Goal: Book appointment/travel/reservation

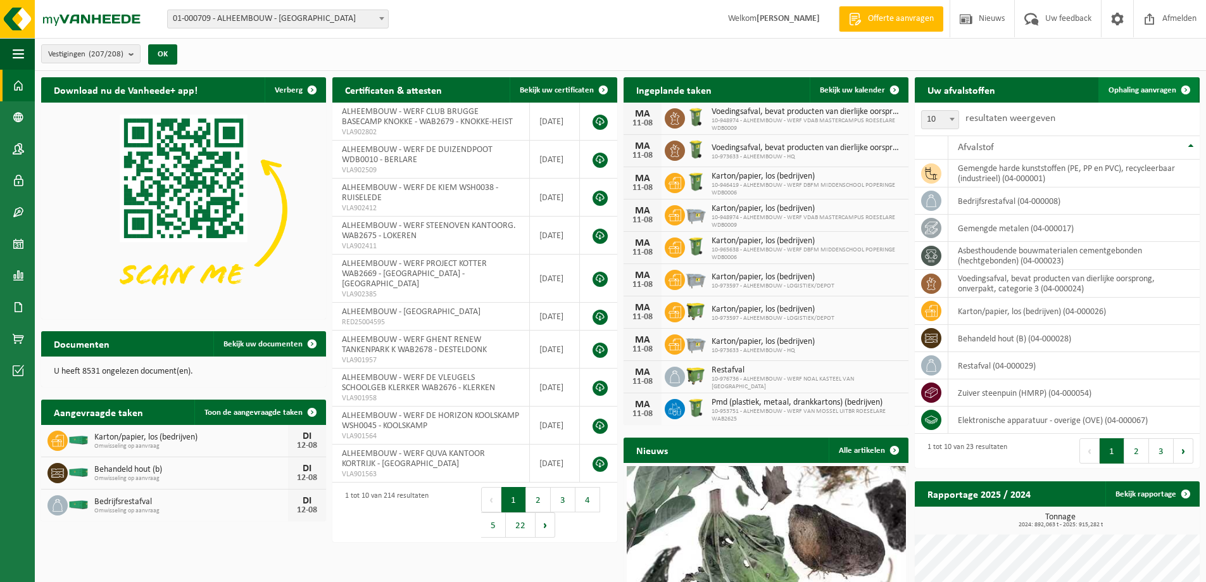
click at [1158, 86] on span "Ophaling aanvragen" at bounding box center [1142, 90] width 68 height 8
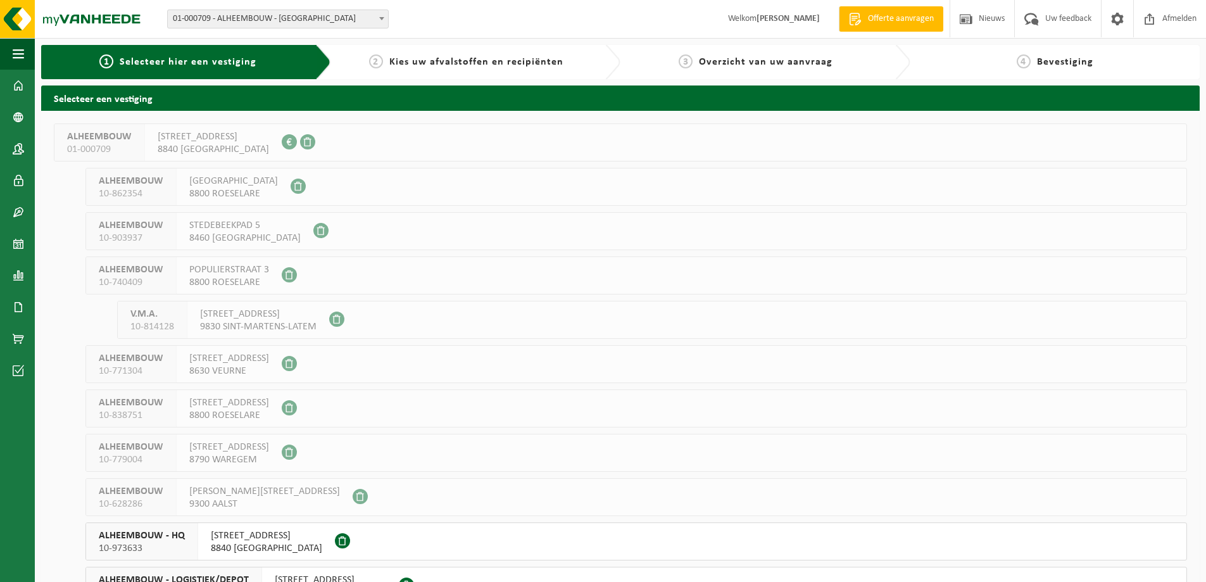
scroll to position [253, 0]
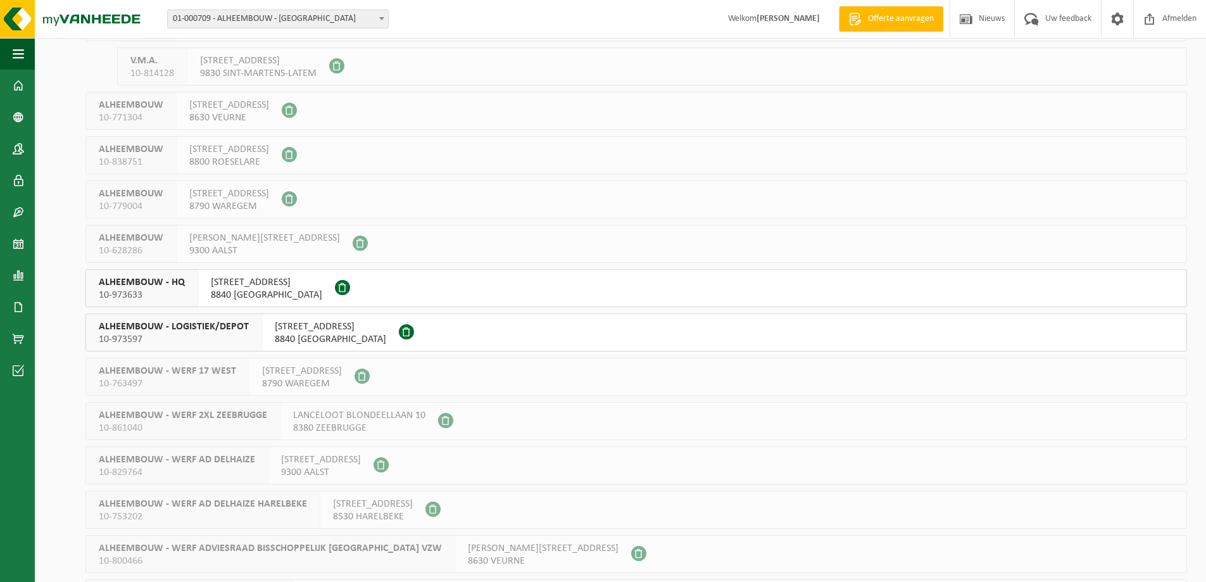
click at [297, 334] on span "8840 OOSTNIEUWKERKE" at bounding box center [330, 339] width 111 height 13
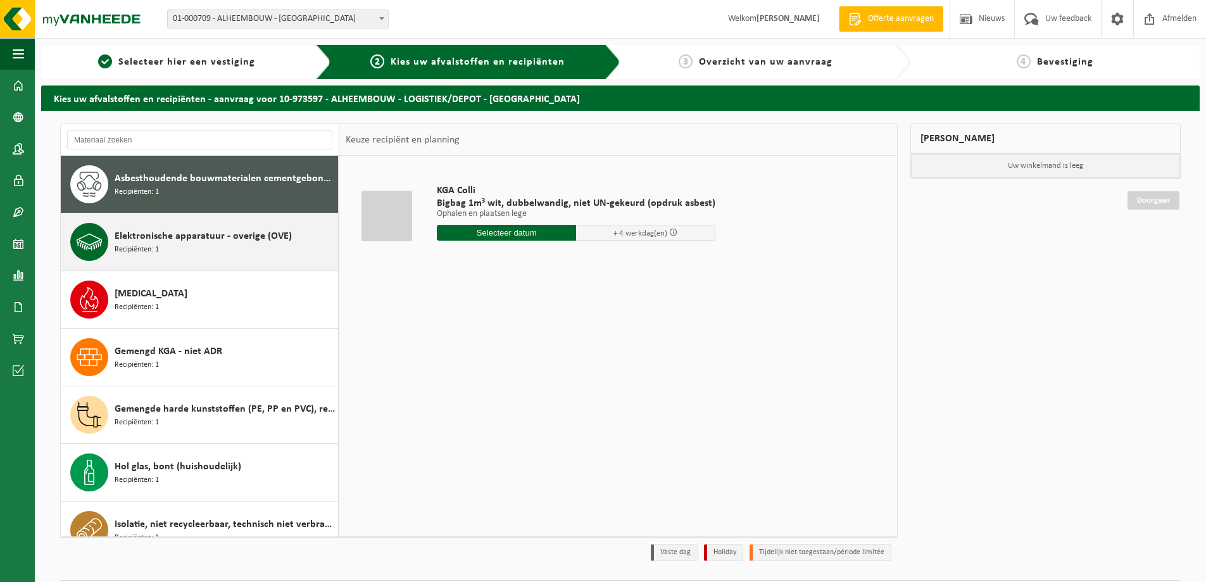
scroll to position [63, 0]
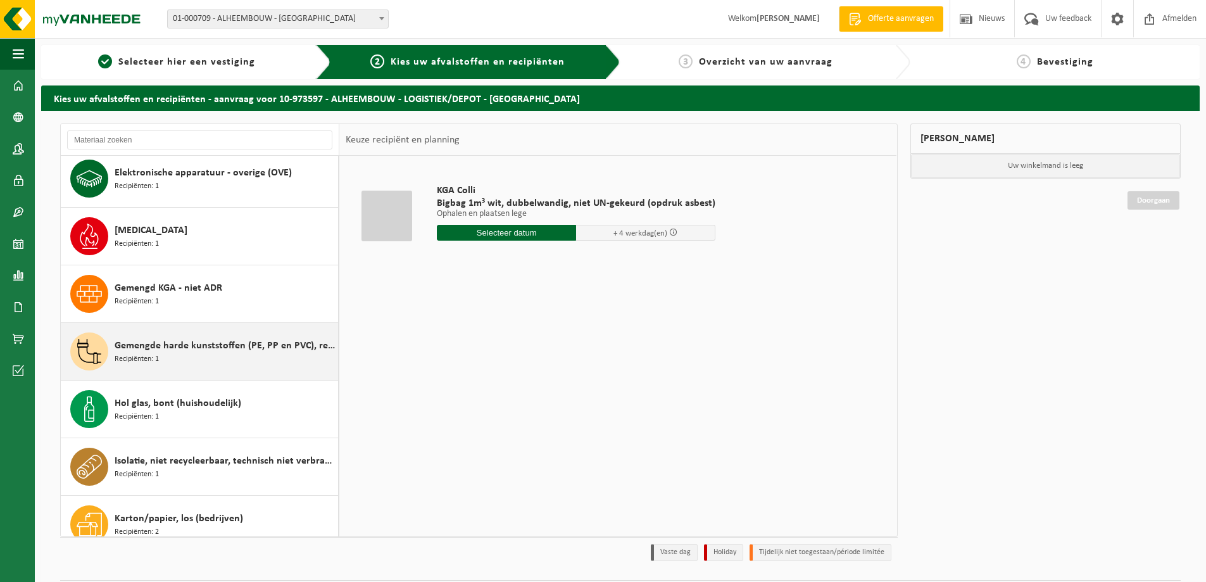
click at [210, 346] on span "Gemengde harde kunststoffen (PE, PP en PVC), recycleerbaar (industrieel)" at bounding box center [225, 345] width 220 height 15
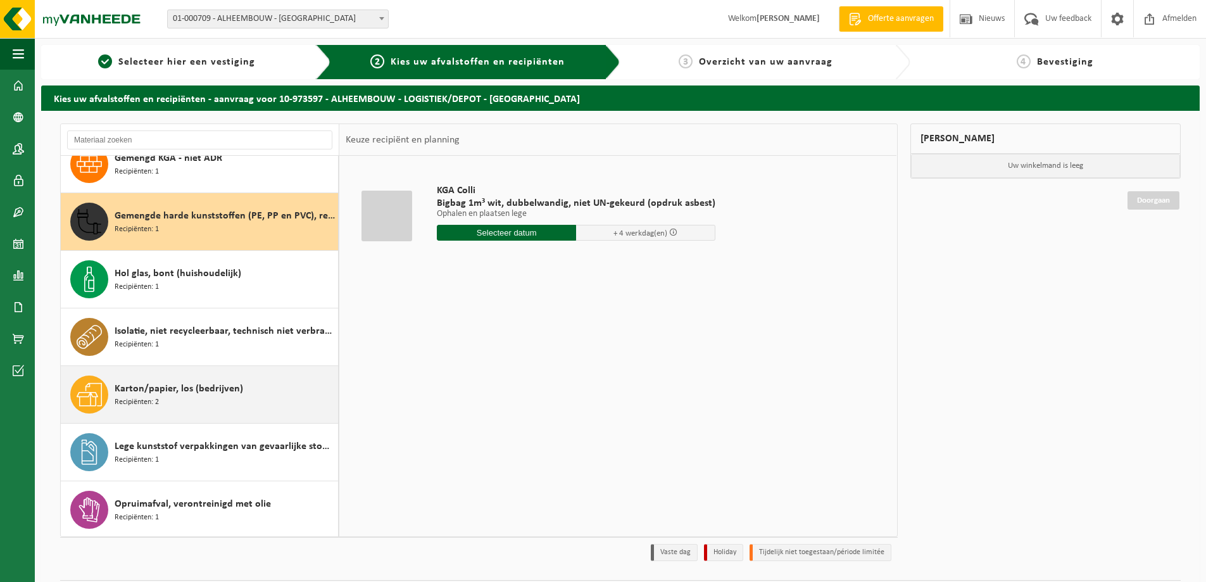
scroll to position [230, 0]
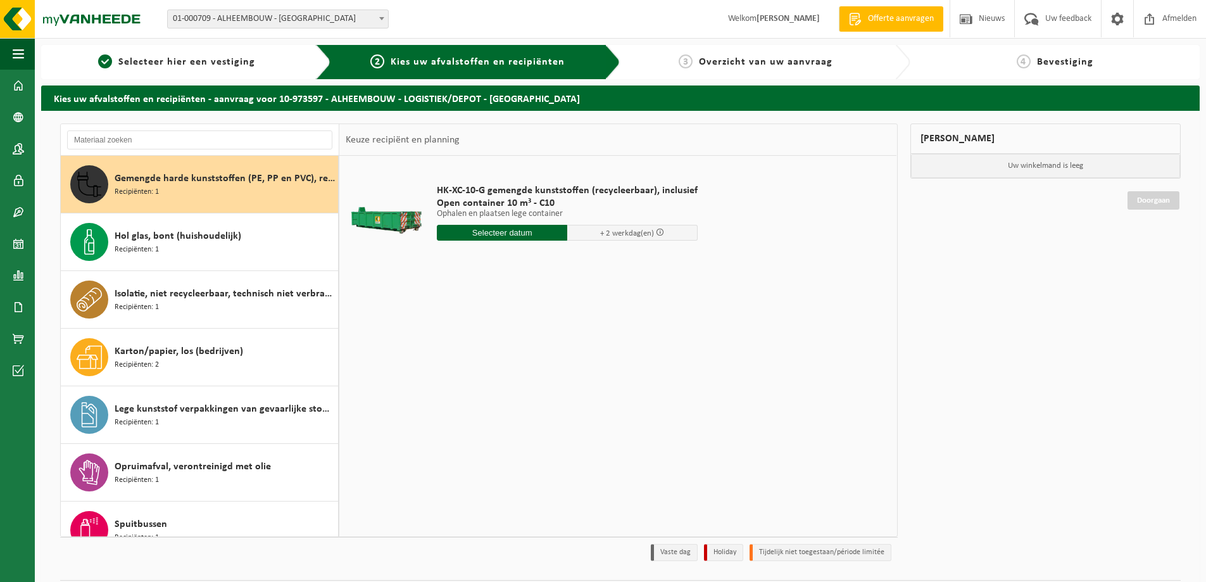
click at [503, 233] on input "text" at bounding box center [502, 233] width 130 height 16
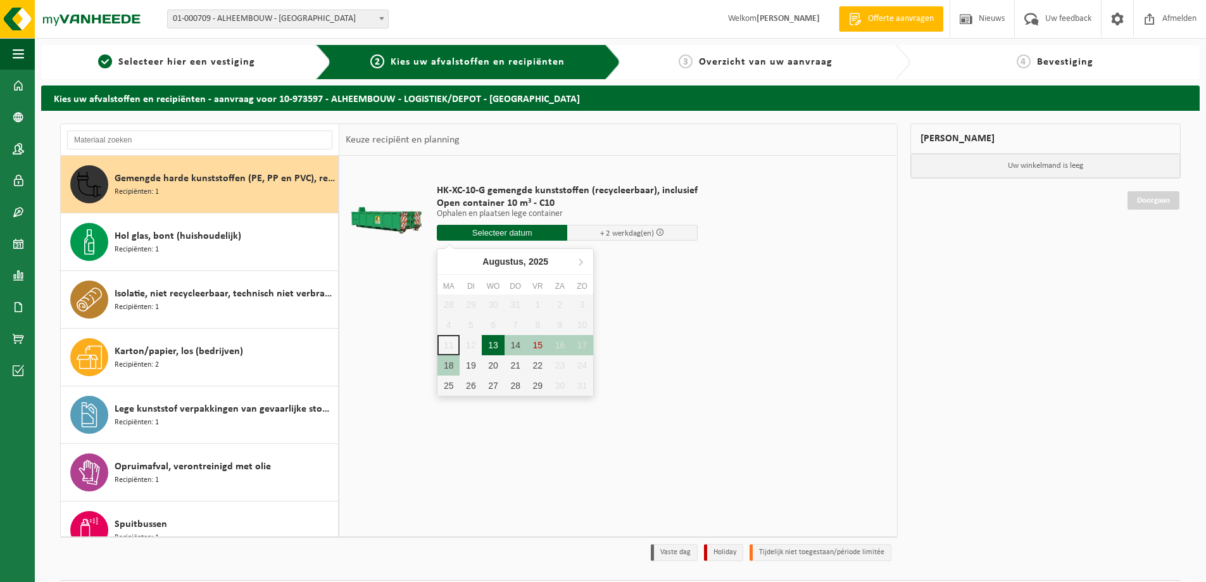
click at [491, 343] on div "13" at bounding box center [493, 345] width 22 height 20
type input "Van 2025-08-13"
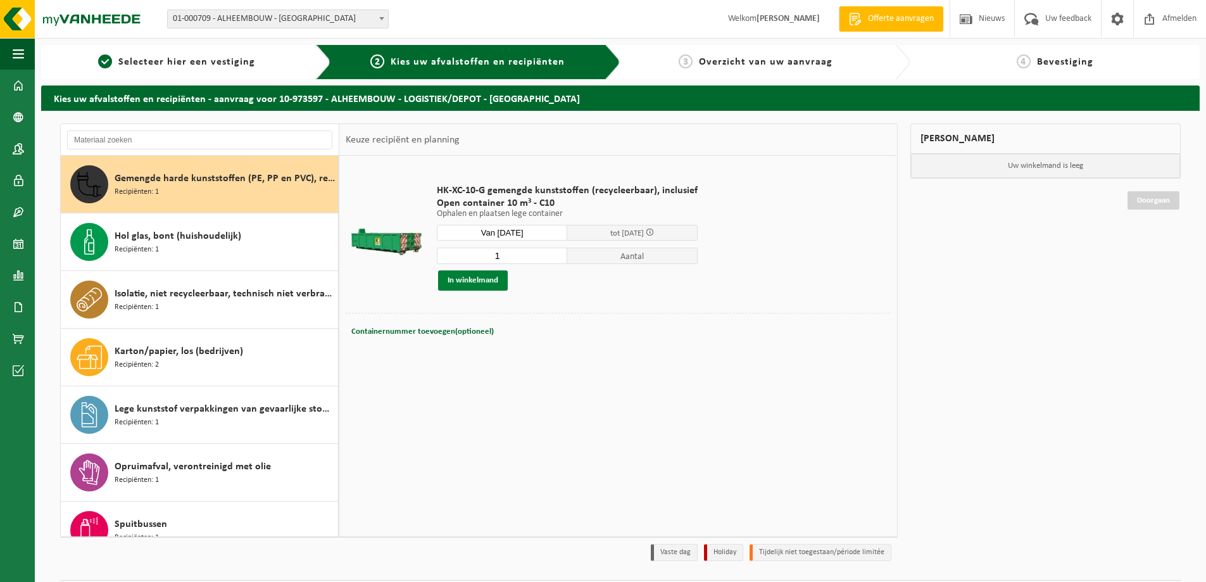
click at [469, 285] on button "In winkelmand" at bounding box center [473, 280] width 70 height 20
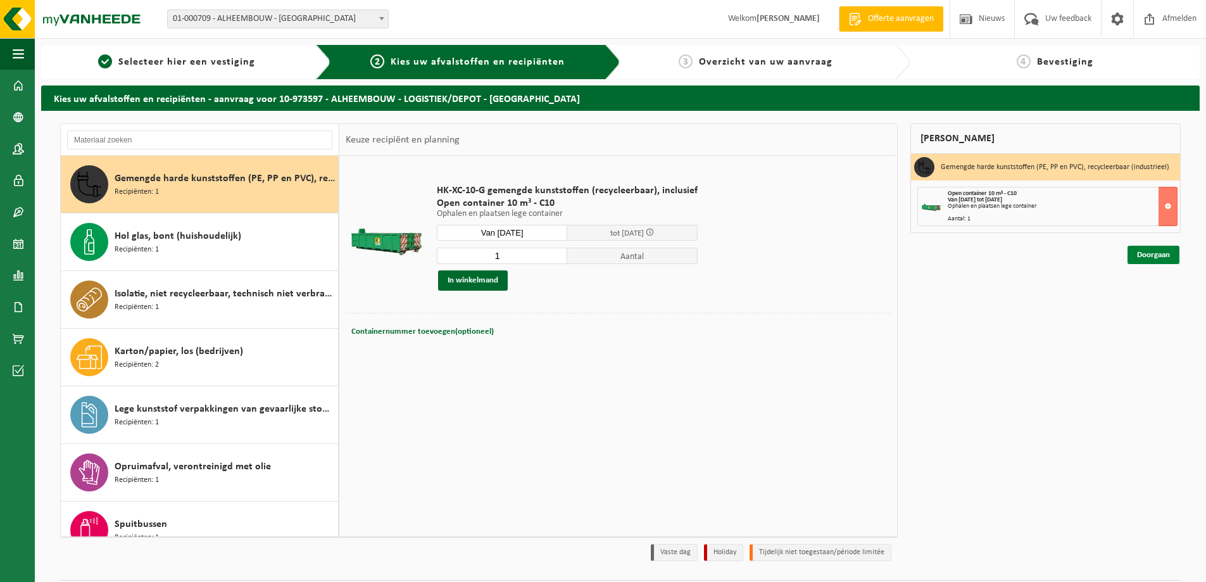
click at [1162, 261] on link "Doorgaan" at bounding box center [1153, 255] width 52 height 18
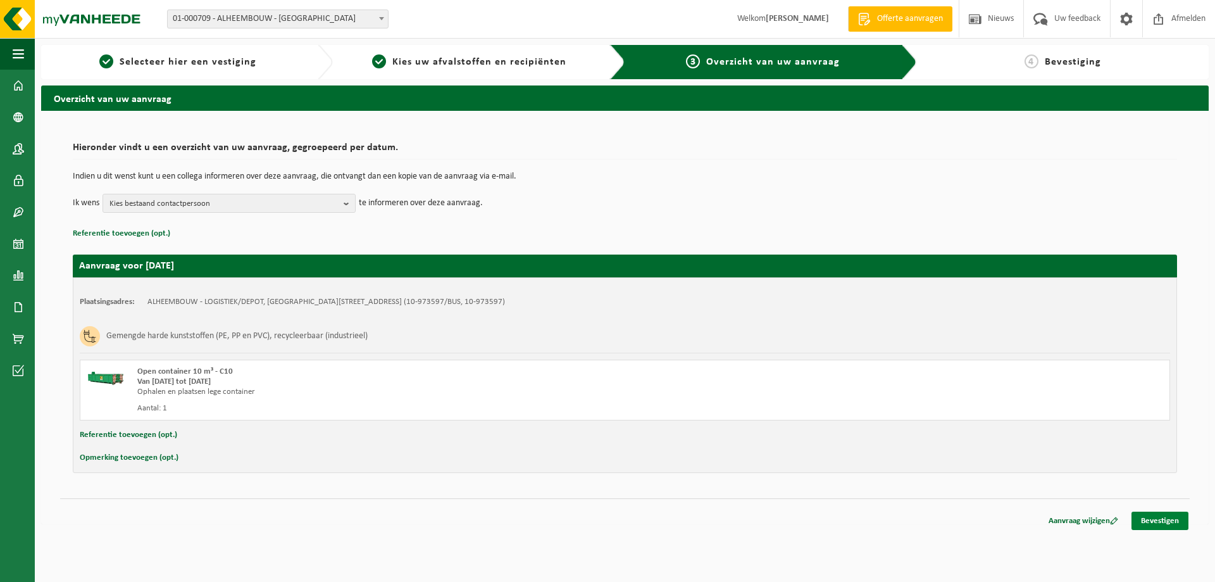
click at [1155, 516] on link "Bevestigen" at bounding box center [1160, 520] width 57 height 18
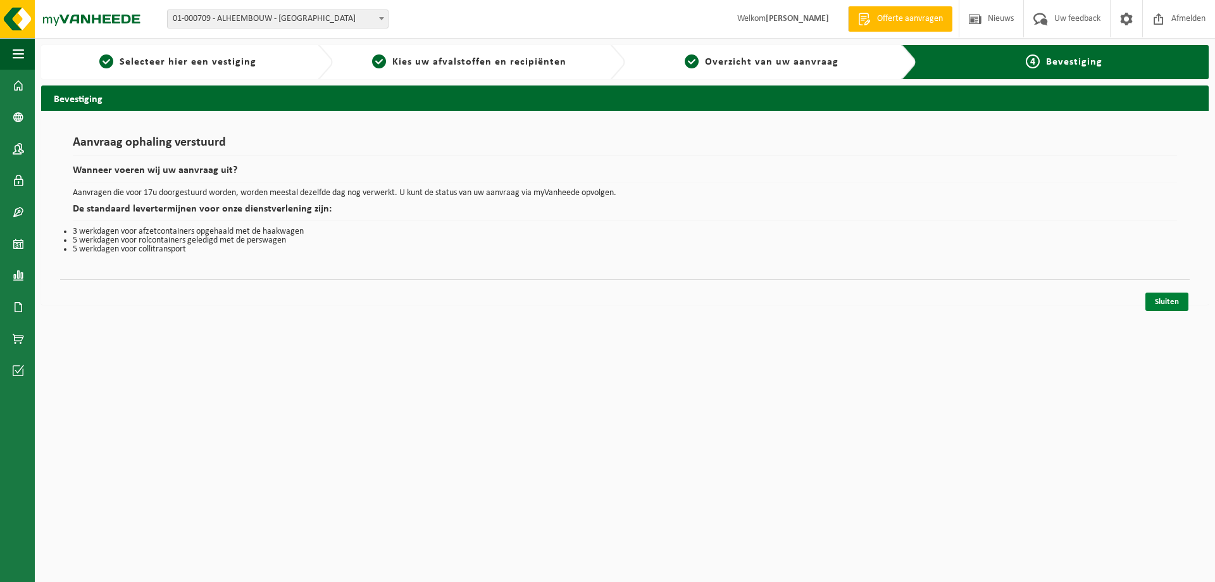
click at [1170, 304] on link "Sluiten" at bounding box center [1167, 301] width 43 height 18
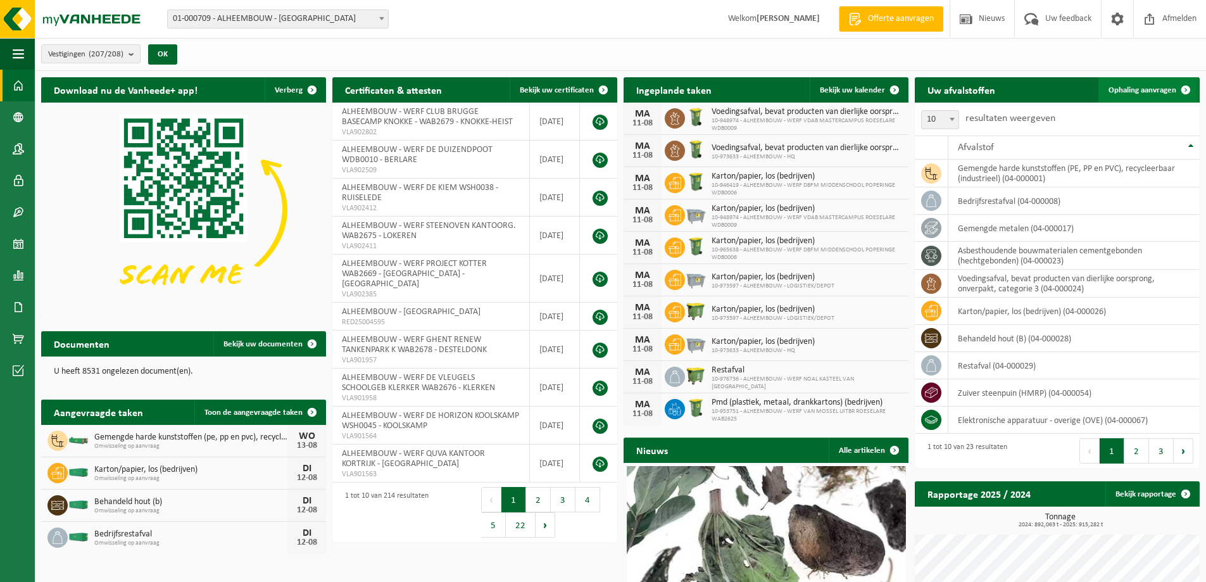
click at [1185, 82] on span at bounding box center [1185, 89] width 25 height 25
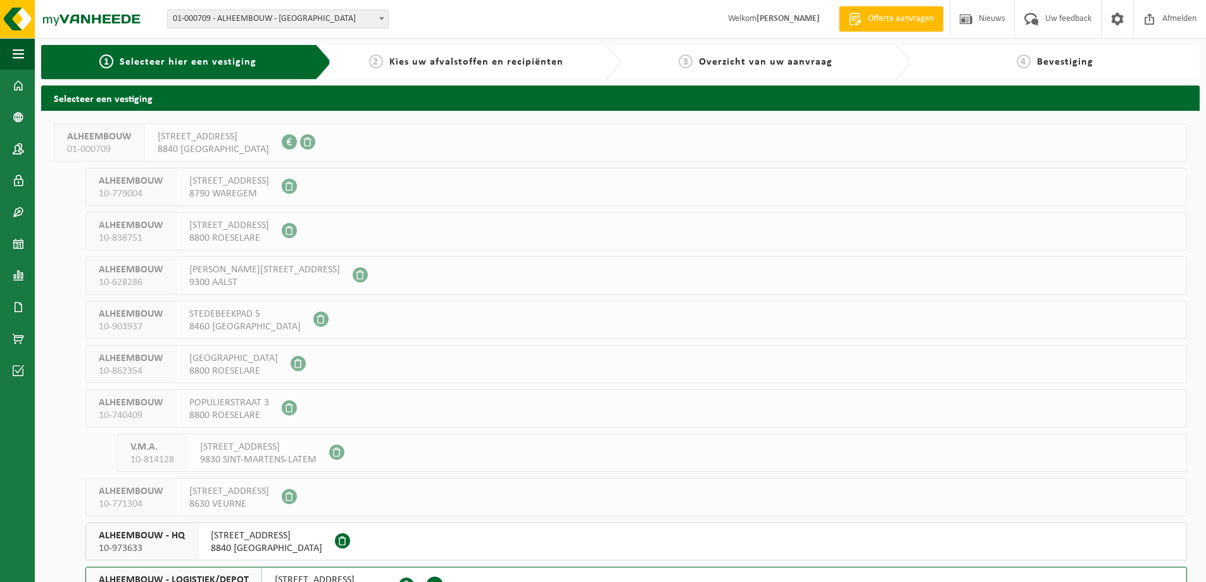
scroll to position [316, 0]
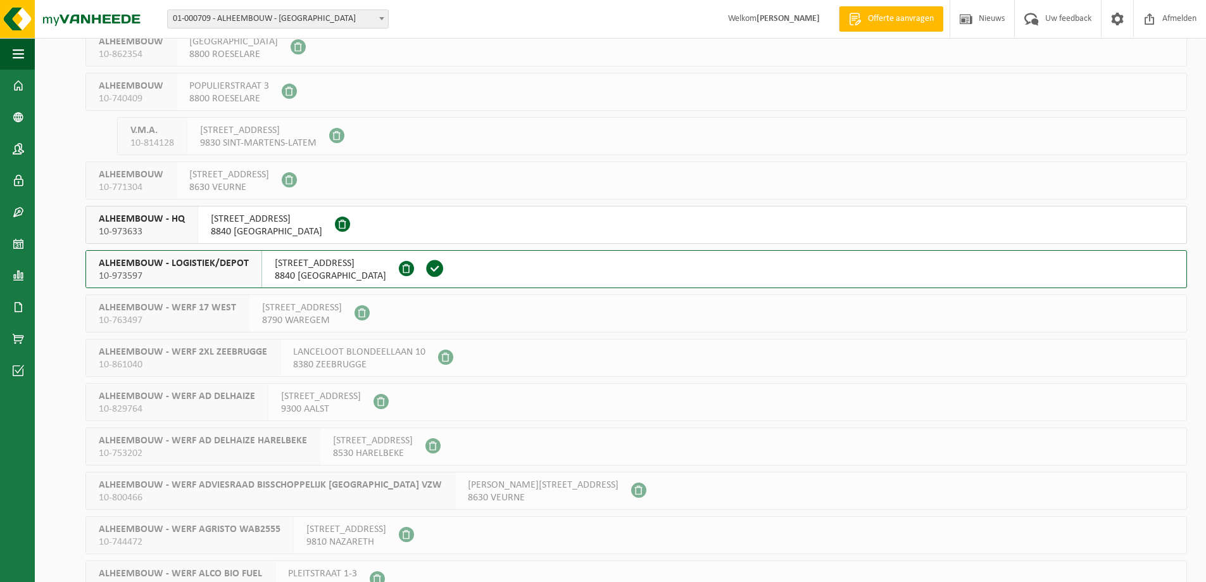
click at [284, 269] on span "ROESELARESTRAAT 205" at bounding box center [330, 263] width 111 height 13
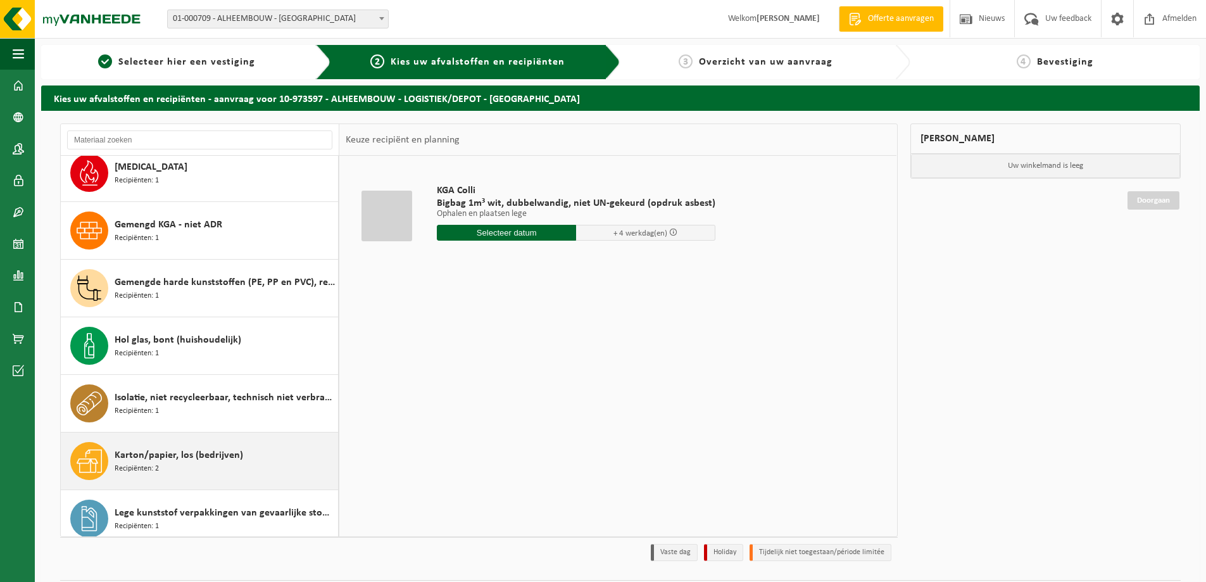
scroll to position [253, 0]
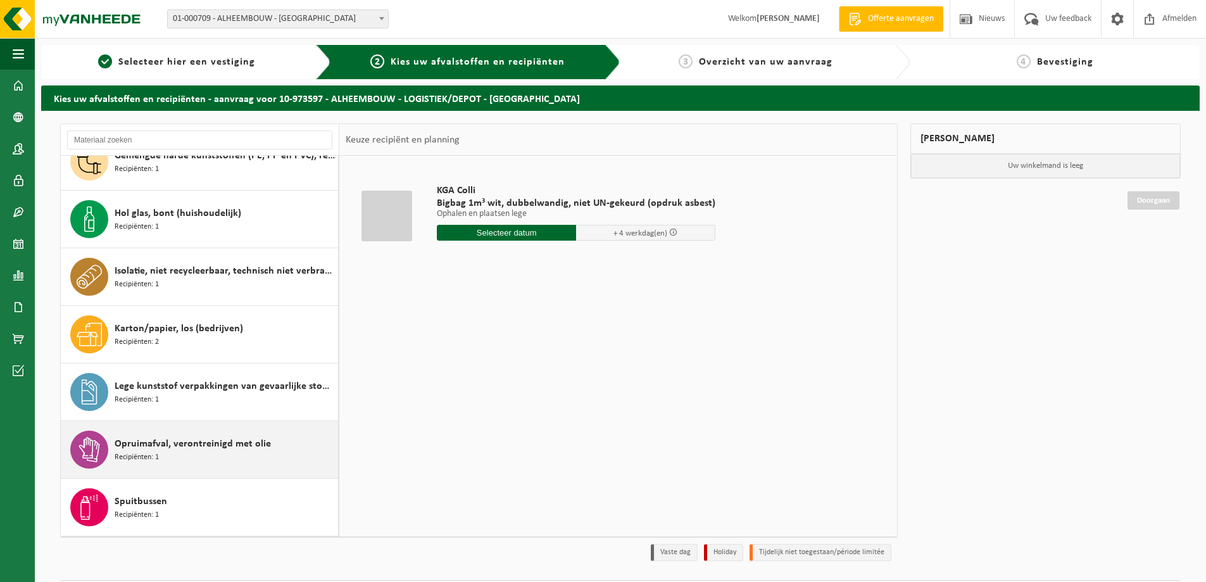
drag, startPoint x: 208, startPoint y: 506, endPoint x: 222, endPoint y: 444, distance: 63.0
click at [222, 444] on div "Asbesthoudende bouwmaterialen cementgebonden (hechtgebonden) Recipiënten: 1 Ele…" at bounding box center [200, 346] width 279 height 380
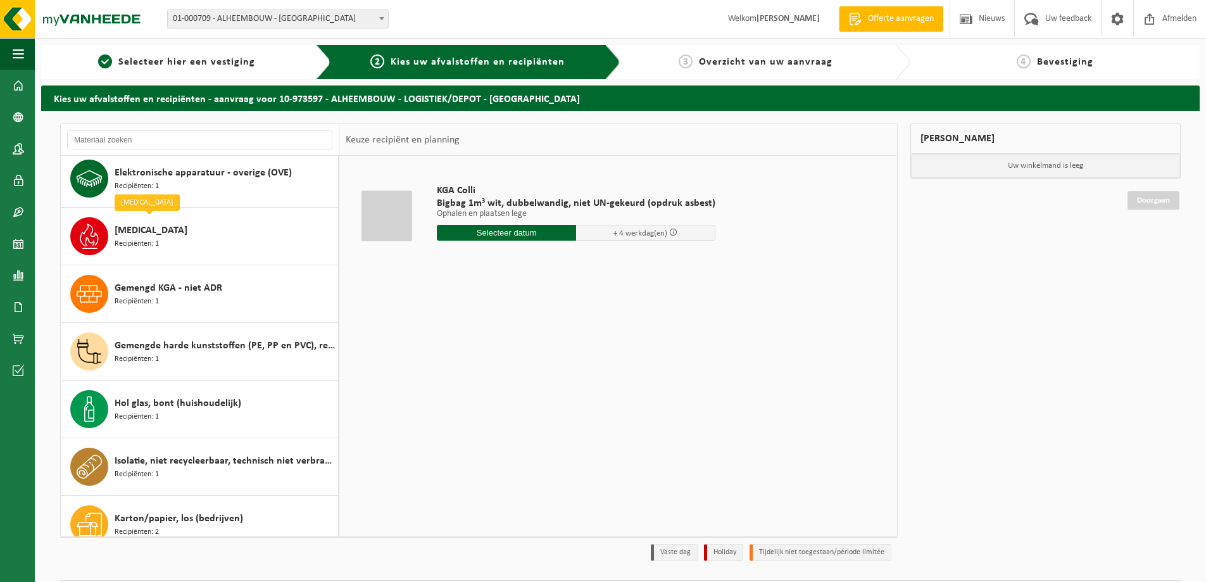
scroll to position [316, 0]
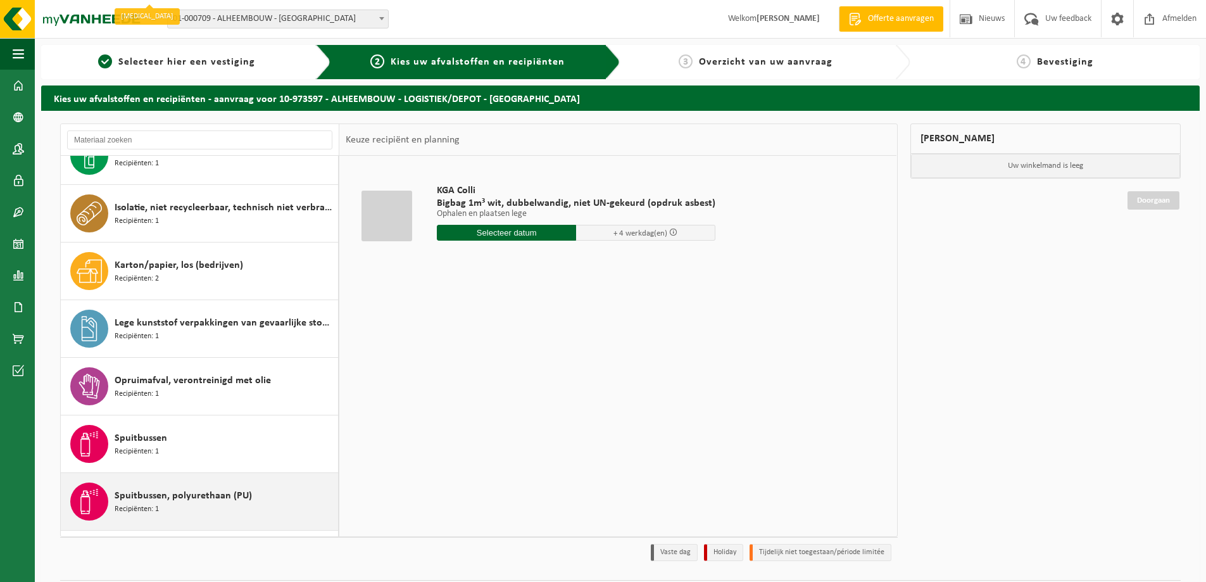
click at [213, 496] on span "Spuitbussen, polyurethaan (PU)" at bounding box center [183, 495] width 137 height 15
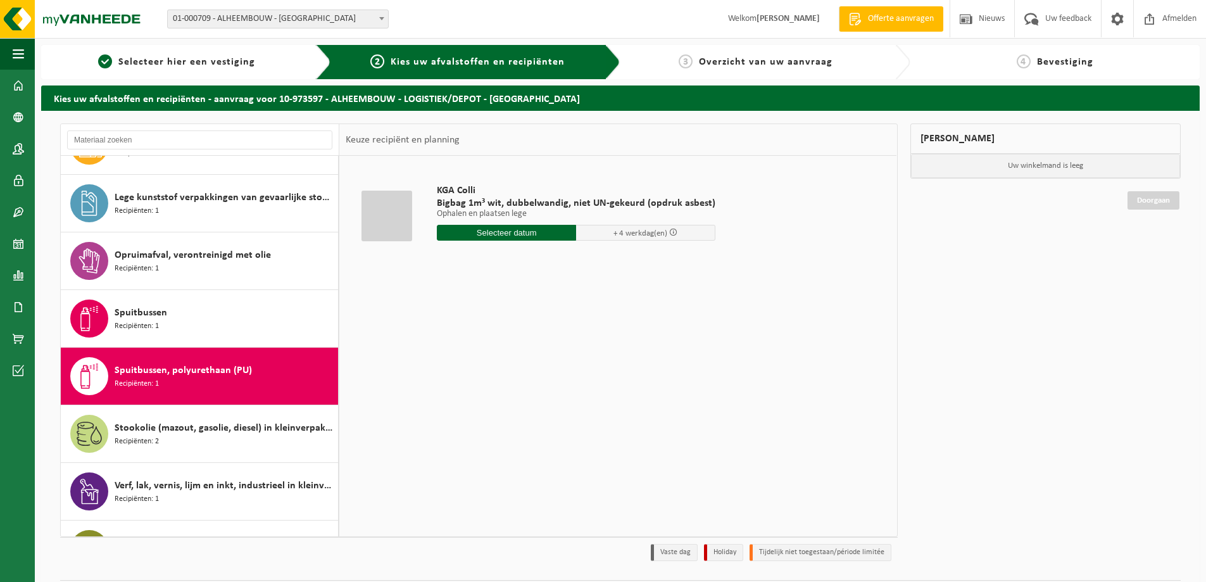
scroll to position [541, 0]
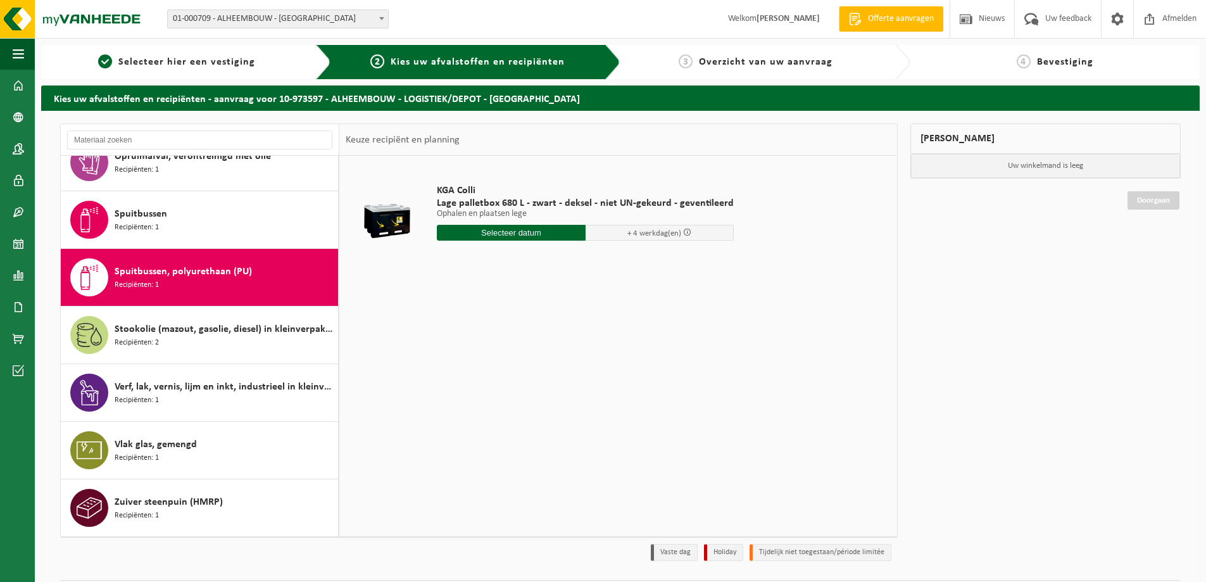
click at [515, 234] on input "text" at bounding box center [511, 233] width 149 height 16
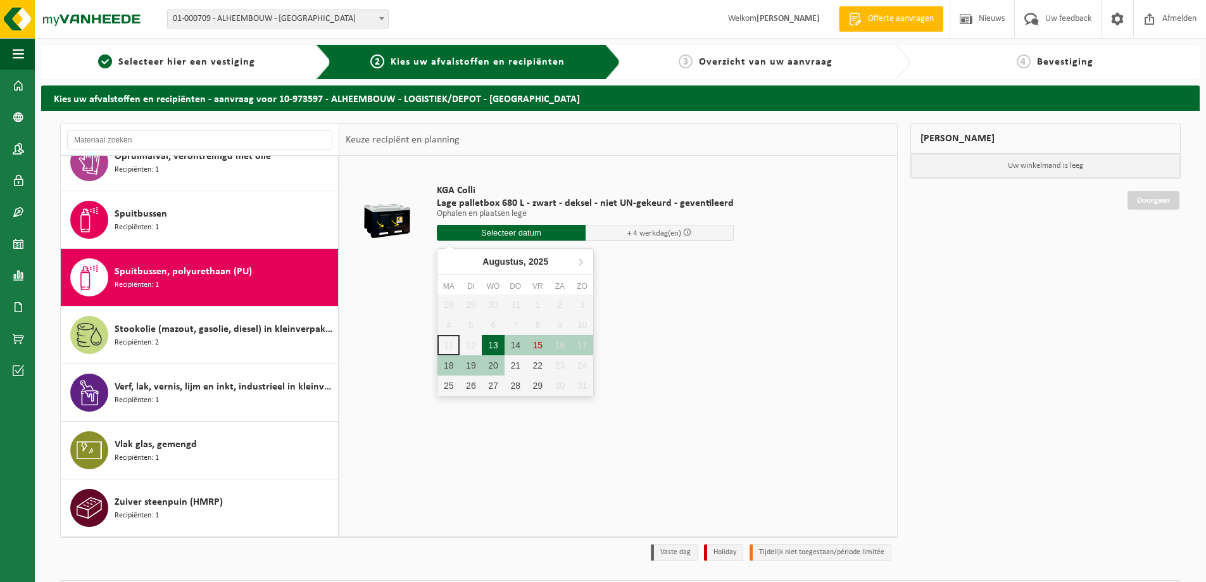
click at [498, 343] on div "13" at bounding box center [493, 345] width 22 height 20
type input "Van [DATE]"
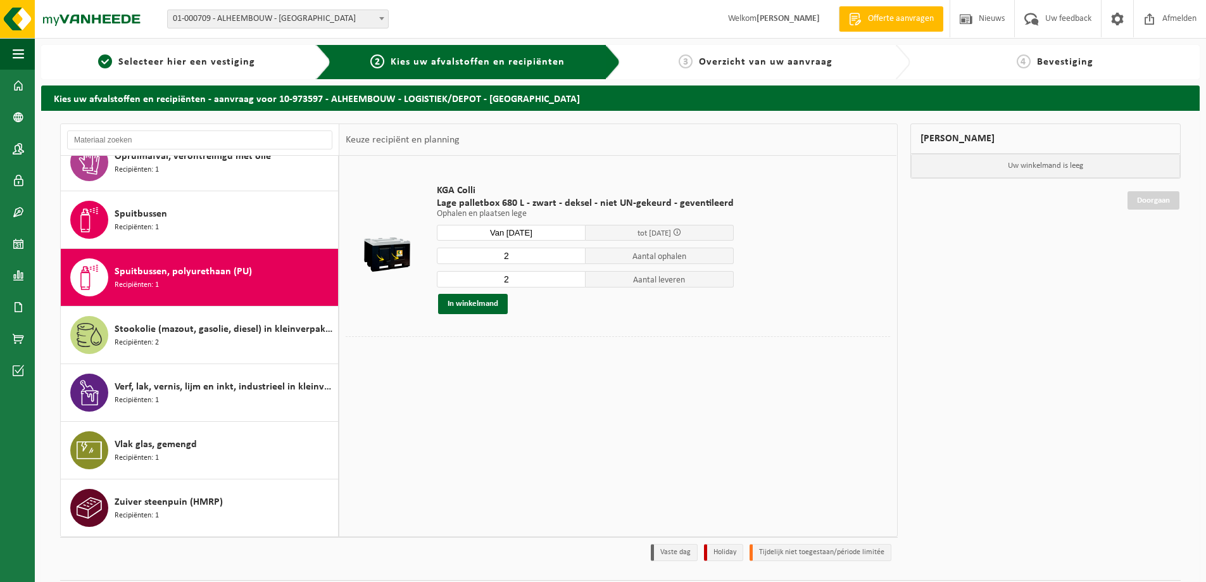
click at [541, 256] on input "2" at bounding box center [511, 255] width 149 height 16
type input "2"
click at [479, 304] on button "In winkelmand" at bounding box center [473, 304] width 70 height 20
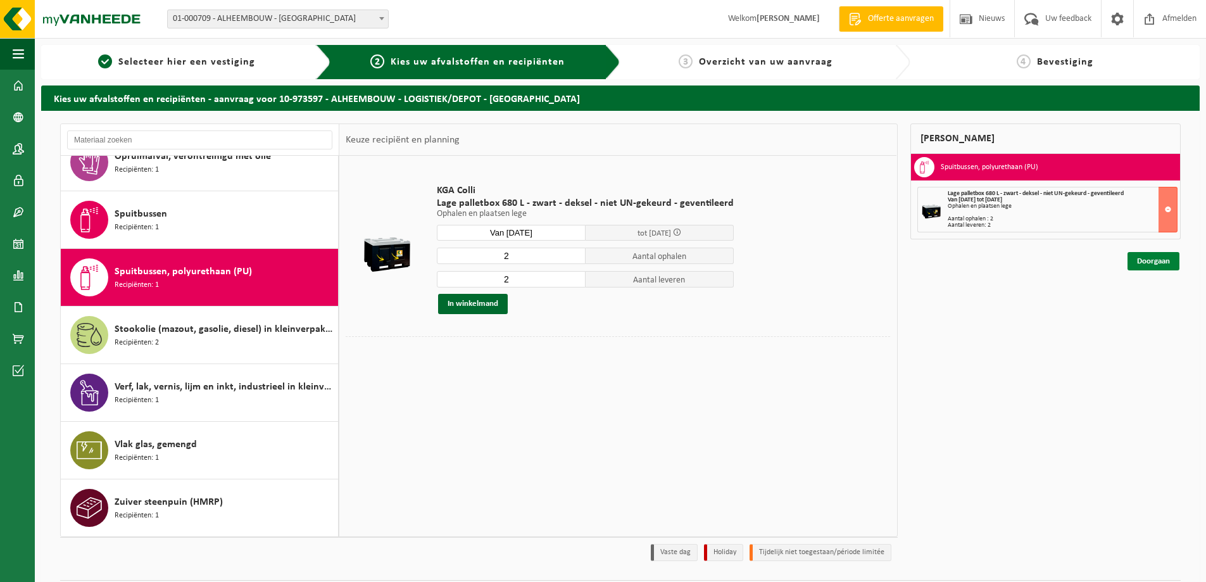
click at [1149, 266] on link "Doorgaan" at bounding box center [1153, 261] width 52 height 18
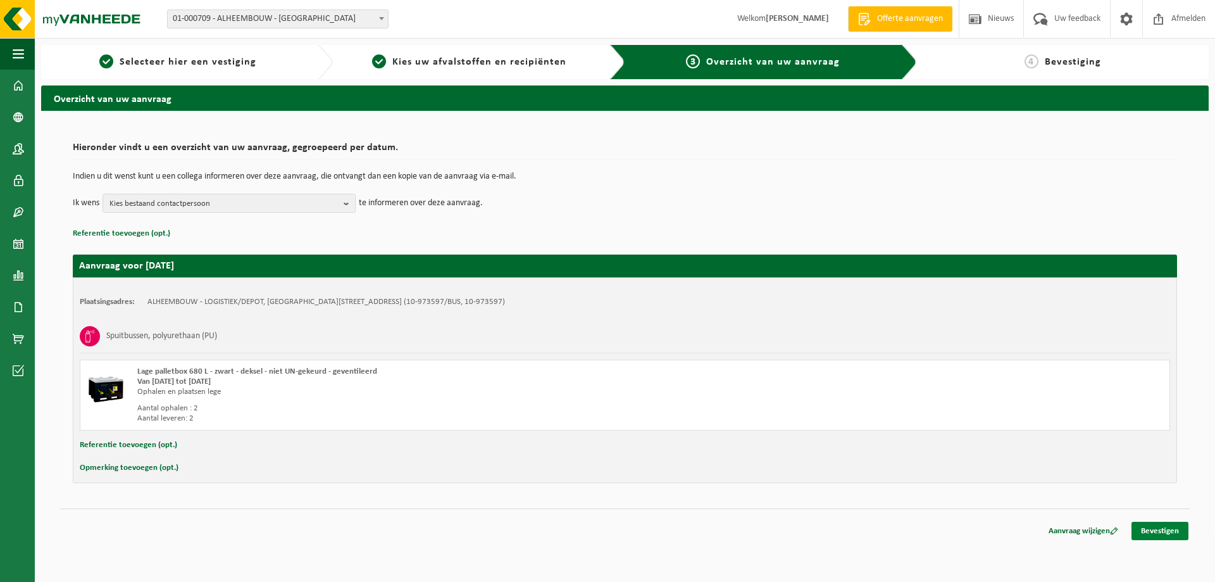
click at [1168, 527] on link "Bevestigen" at bounding box center [1160, 531] width 57 height 18
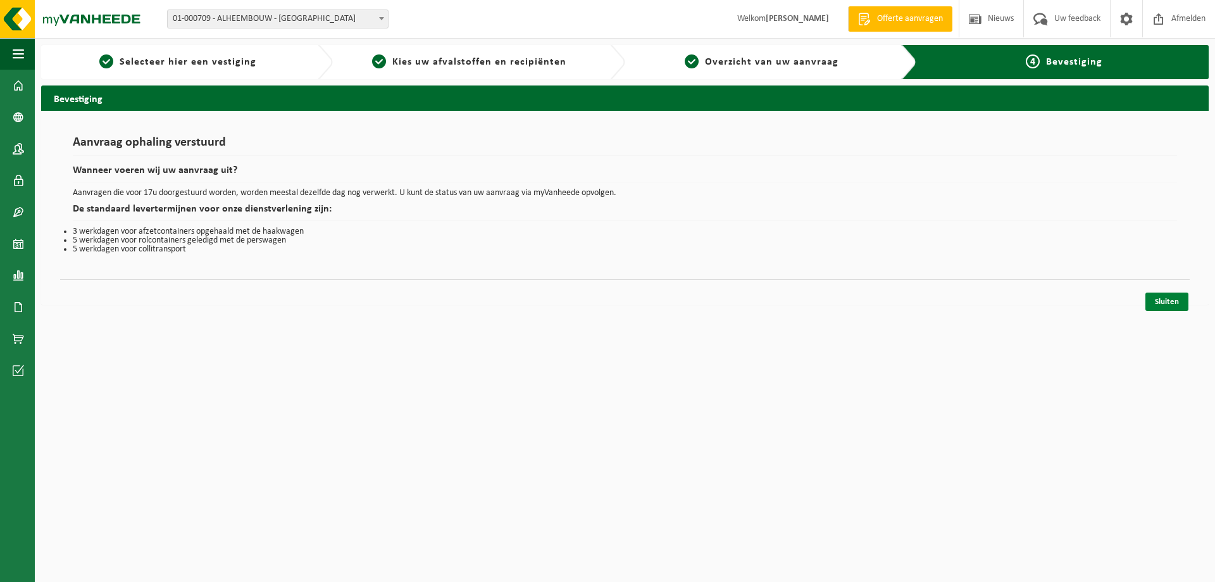
click at [1155, 294] on link "Sluiten" at bounding box center [1167, 301] width 43 height 18
